Goal: Task Accomplishment & Management: Use online tool/utility

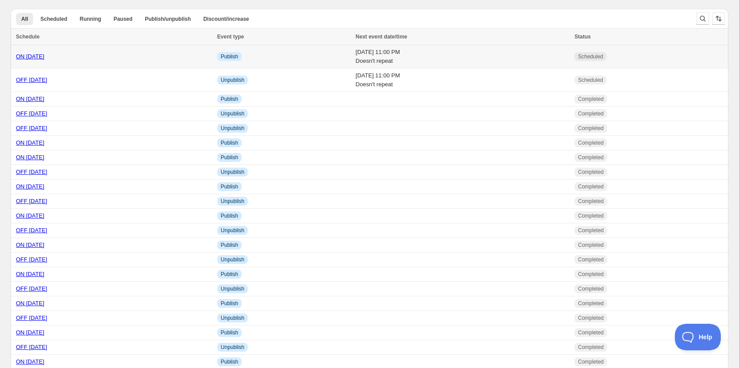
click at [43, 56] on link "ON [DATE]" at bounding box center [30, 56] width 28 height 7
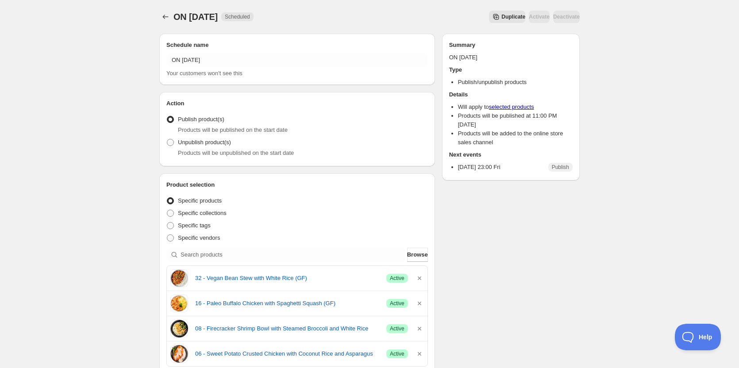
scroll to position [177, 0]
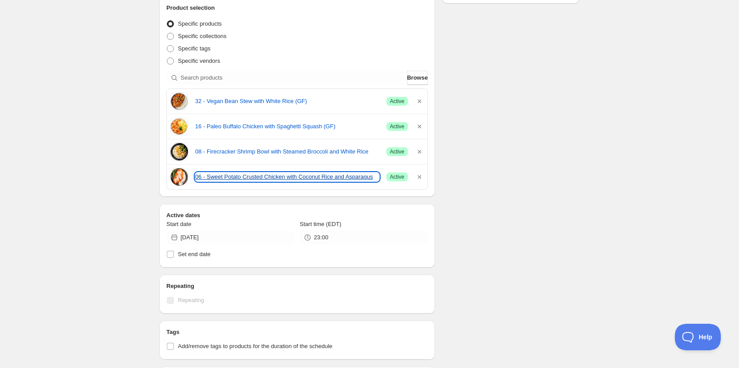
click at [278, 176] on link "06 - Sweet Potato Crusted Chicken with Coconut Rice and Asparagus" at bounding box center [287, 177] width 184 height 9
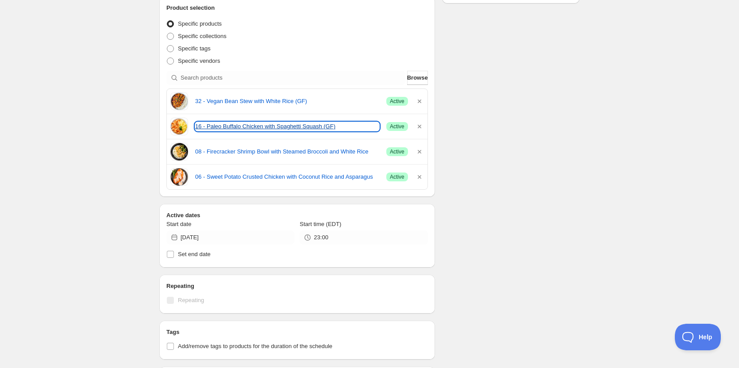
click at [250, 126] on link "16 - Paleo Buffalo Chicken with Spaghetti Squash (GF)" at bounding box center [287, 126] width 184 height 9
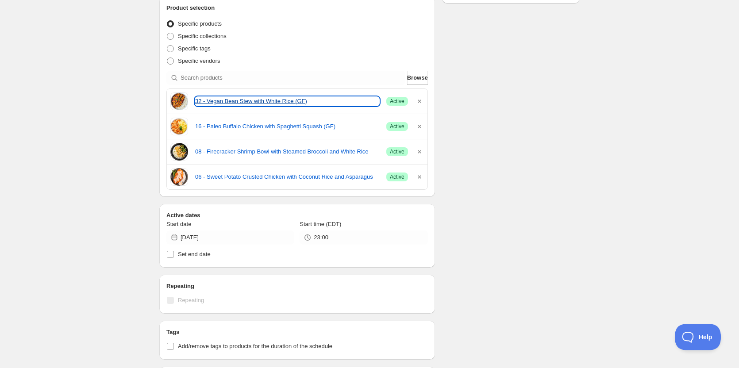
click at [218, 100] on link "32 - Vegan Bean Stew with White Rice (GF)" at bounding box center [287, 101] width 184 height 9
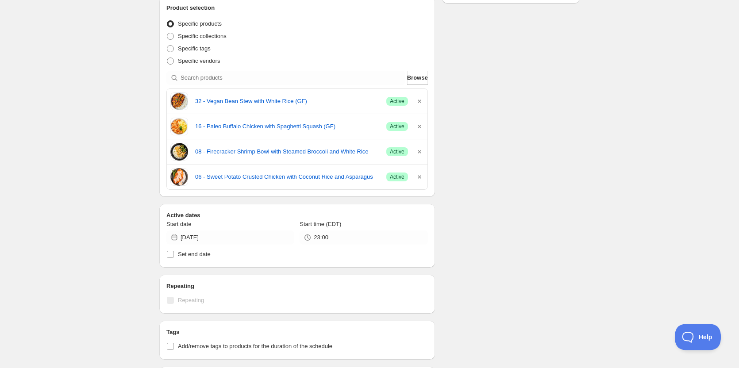
click at [79, 108] on div "ON 10 10 2025. This page is ready ON 10 10 2025 Scheduled Duplicate Activate De…" at bounding box center [369, 201] width 739 height 757
